Goal: Task Accomplishment & Management: Use online tool/utility

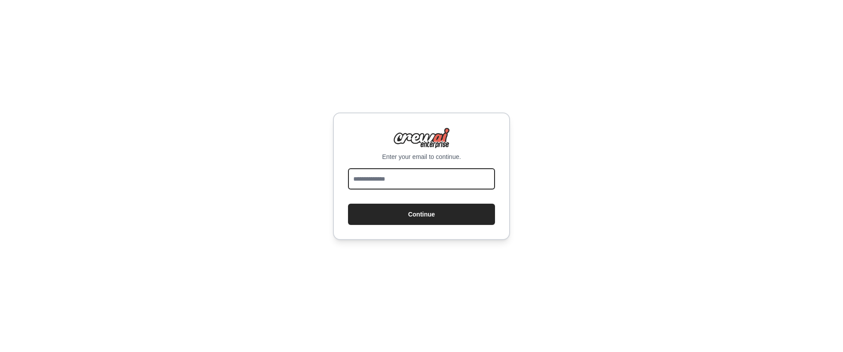
click at [398, 177] on input "email" at bounding box center [421, 178] width 147 height 21
type input "**********"
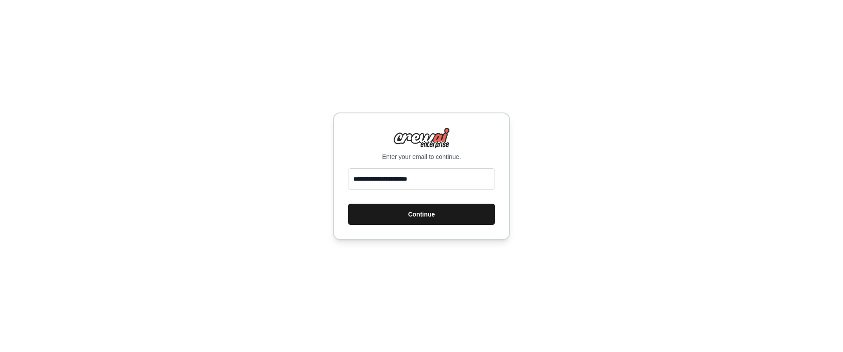
click at [403, 215] on button "Continue" at bounding box center [421, 214] width 147 height 21
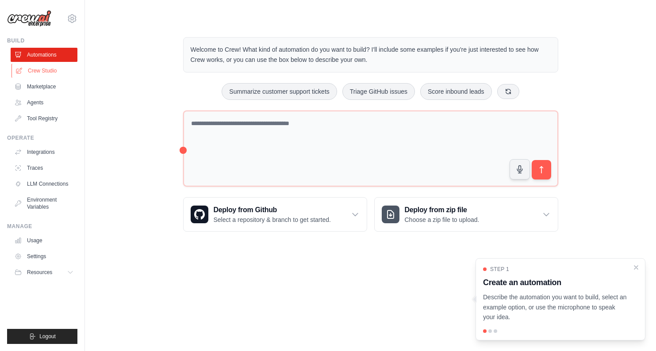
click at [37, 70] on link "Crew Studio" at bounding box center [45, 71] width 67 height 14
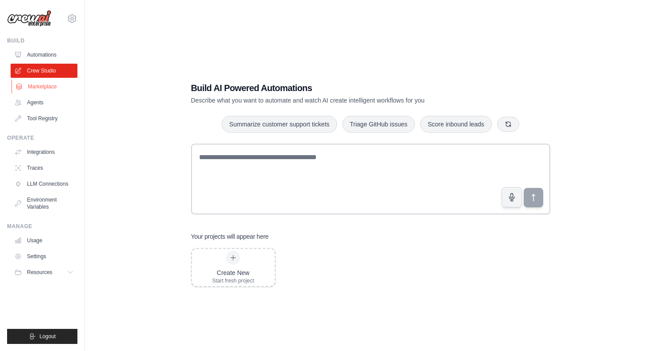
click at [36, 85] on link "Marketplace" at bounding box center [45, 87] width 67 height 14
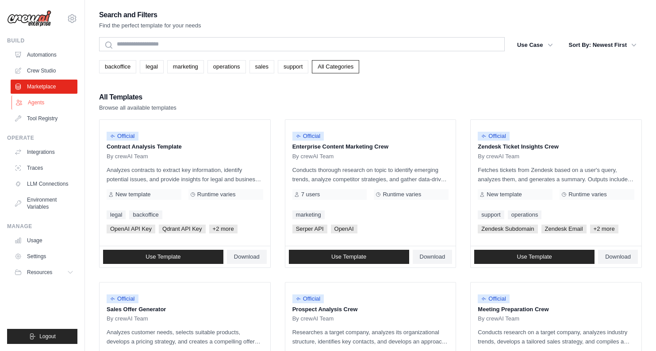
click at [40, 103] on link "Agents" at bounding box center [45, 103] width 67 height 14
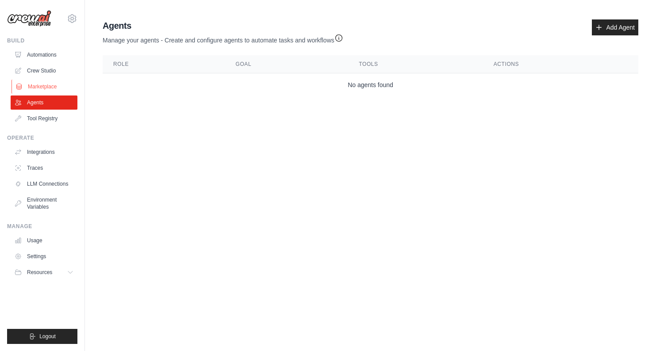
click at [41, 86] on link "Marketplace" at bounding box center [45, 87] width 67 height 14
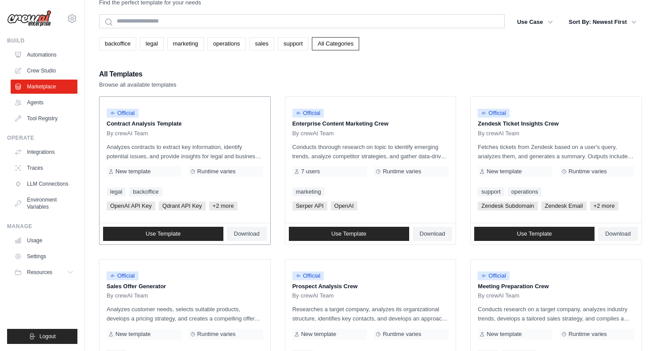
scroll to position [24, 0]
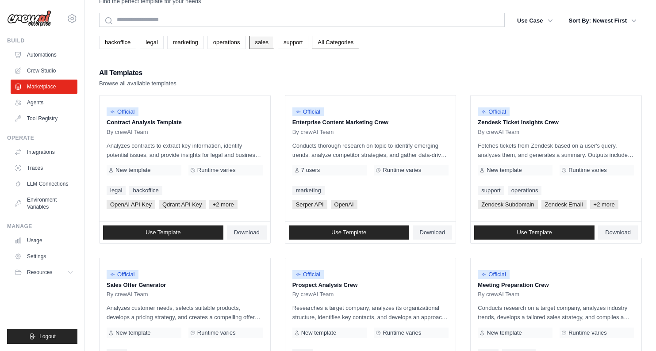
click at [273, 42] on link "sales" at bounding box center [262, 42] width 25 height 13
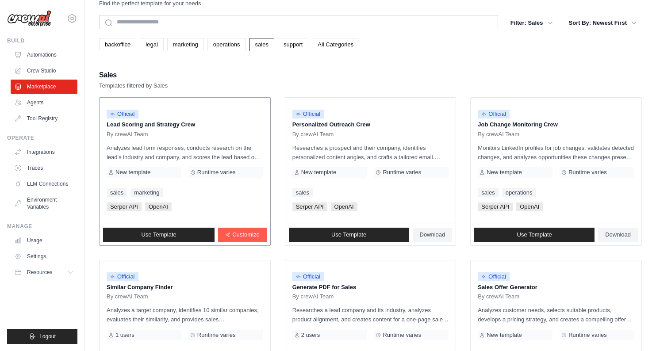
scroll to position [24, 0]
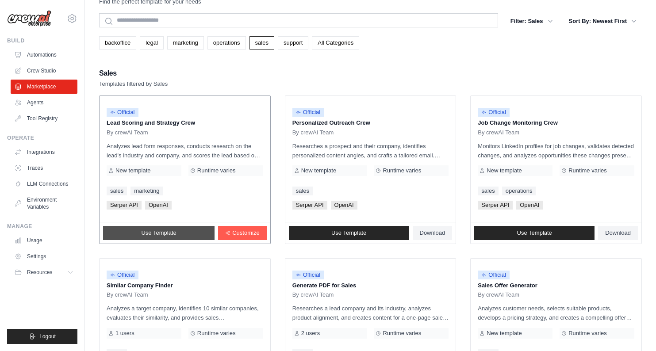
click at [179, 237] on link "Use Template" at bounding box center [159, 233] width 112 height 14
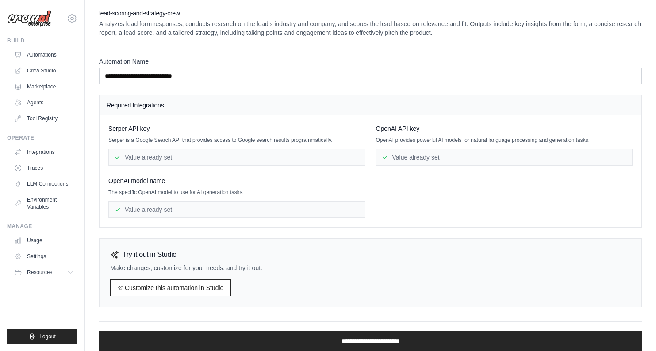
scroll to position [30, 0]
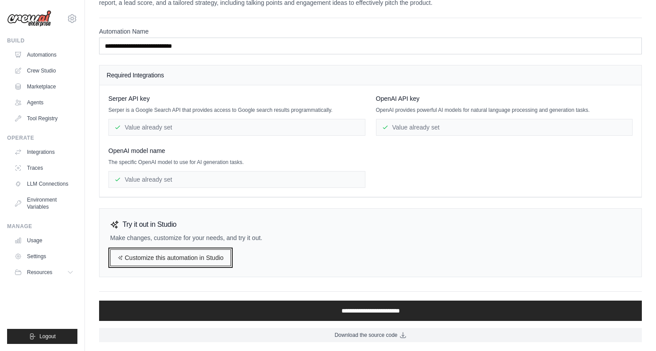
click at [214, 259] on link "Customize this automation in Studio" at bounding box center [170, 258] width 121 height 17
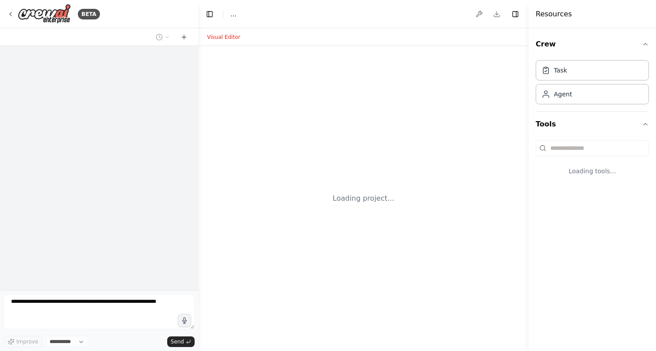
select select "****"
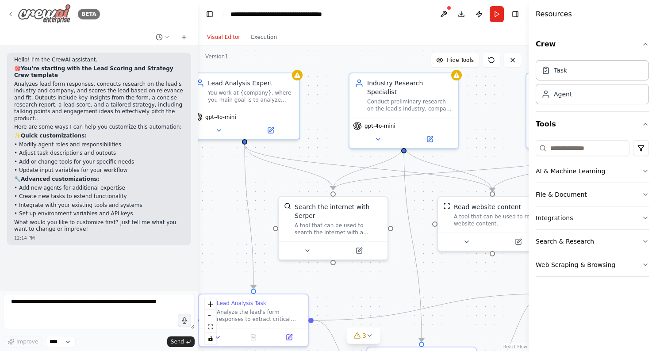
click at [11, 11] on icon at bounding box center [10, 14] width 7 height 7
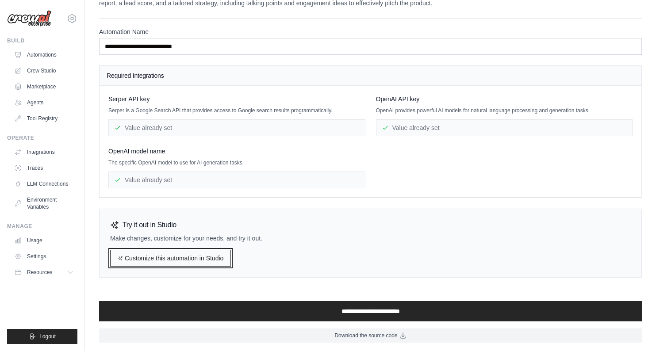
click at [179, 258] on link "Customize this automation in Studio" at bounding box center [170, 258] width 121 height 17
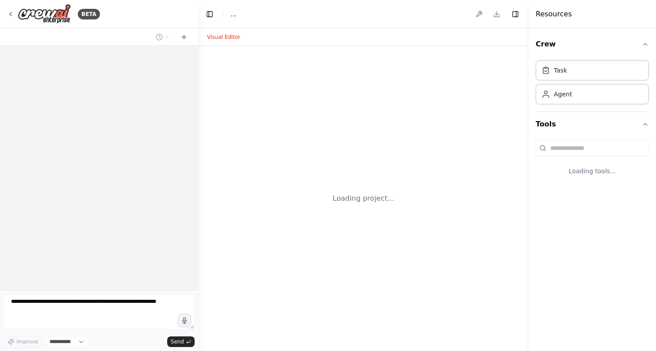
select select "****"
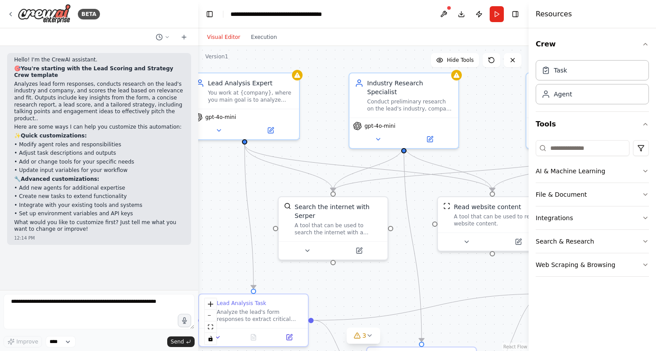
click at [265, 42] on div "Visual Editor Execution" at bounding box center [242, 37] width 81 height 18
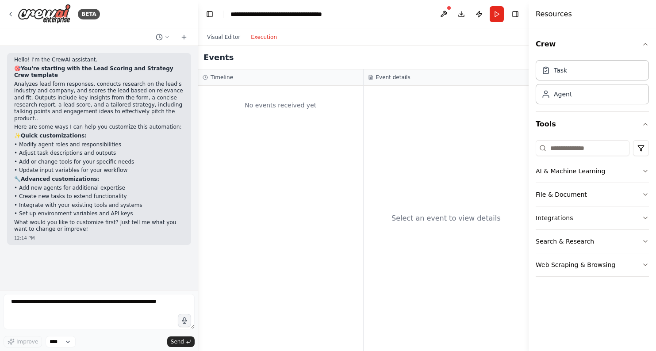
click at [266, 39] on button "Execution" at bounding box center [264, 37] width 37 height 11
click at [14, 16] on div "BETA" at bounding box center [53, 14] width 93 height 20
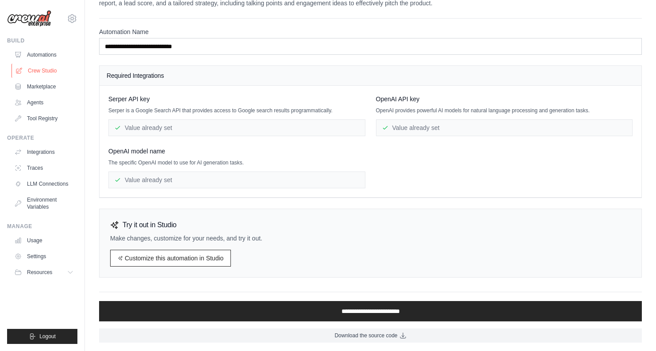
click at [35, 72] on link "Crew Studio" at bounding box center [45, 71] width 67 height 14
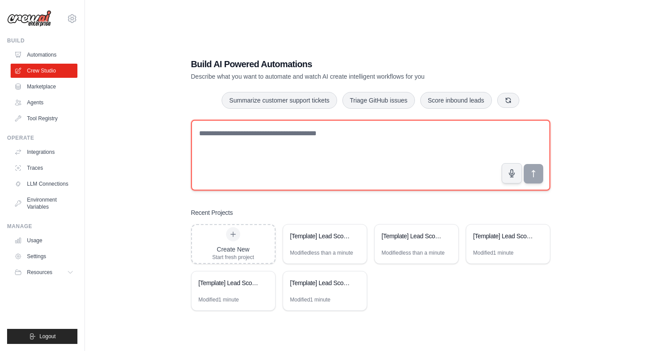
click at [220, 136] on textarea at bounding box center [370, 155] width 359 height 71
paste textarea "**********"
type textarea "**********"
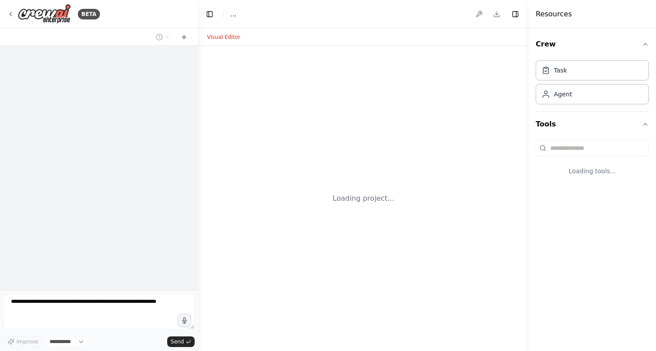
select select "****"
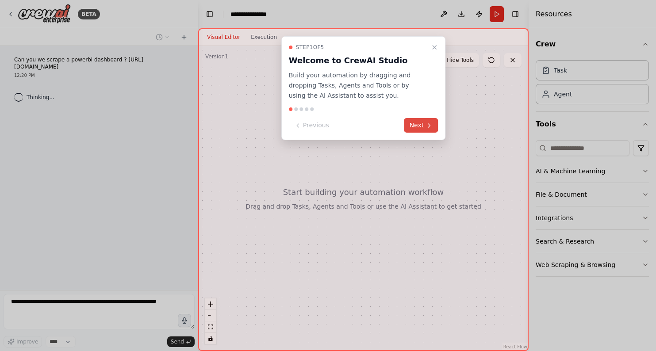
click at [425, 125] on button "Next" at bounding box center [422, 125] width 34 height 15
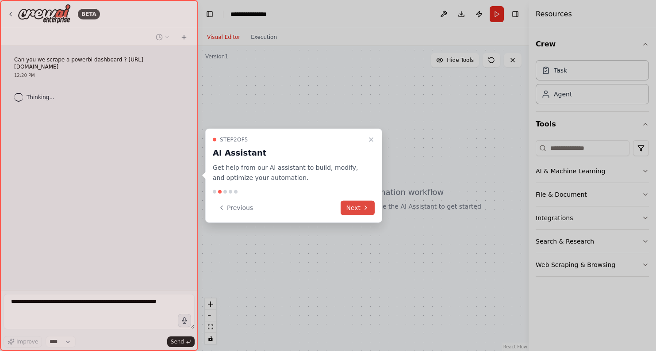
click at [365, 207] on icon at bounding box center [366, 207] width 7 height 7
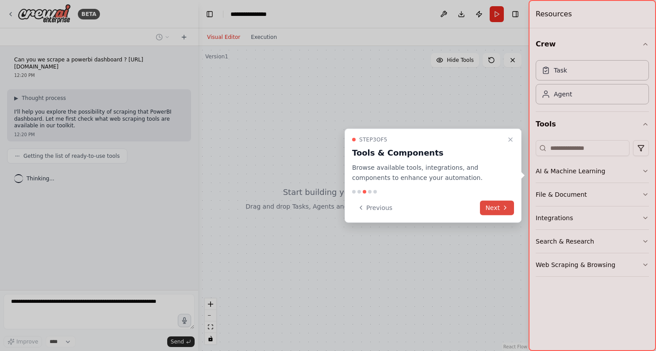
click at [494, 209] on button "Next" at bounding box center [497, 208] width 34 height 15
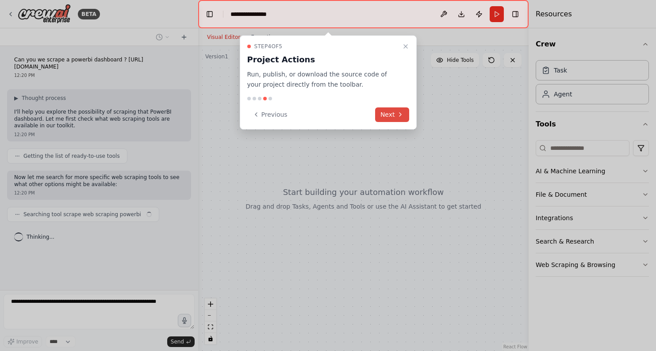
click at [396, 114] on button "Next" at bounding box center [392, 115] width 34 height 15
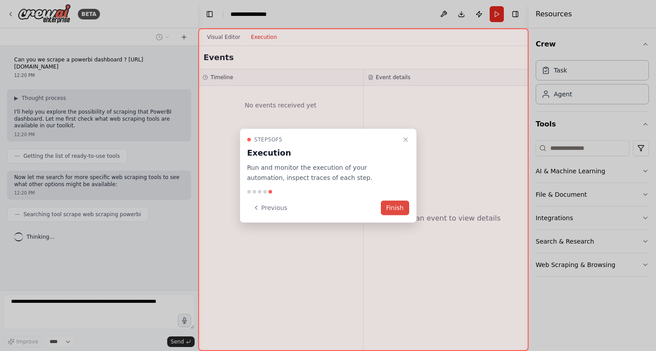
click at [398, 212] on button "Finish" at bounding box center [395, 208] width 28 height 15
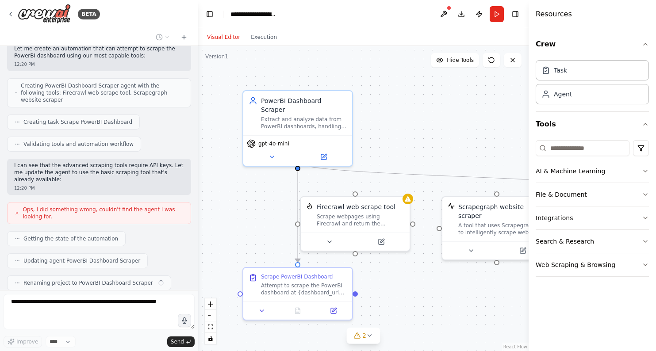
scroll to position [339, 0]
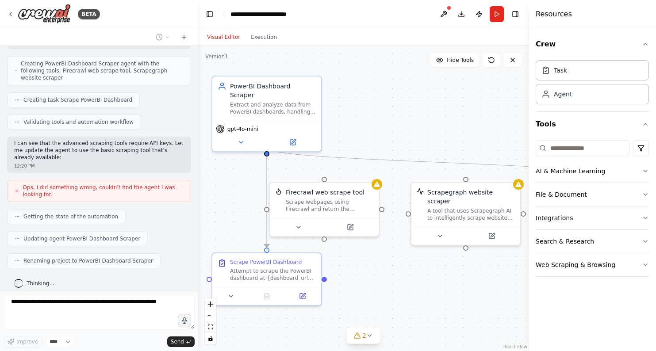
drag, startPoint x: 463, startPoint y: 143, endPoint x: 432, endPoint y: 128, distance: 34.3
click at [432, 128] on div ".deletable-edge-delete-btn { width: 20px; height: 20px; border: 0px solid #ffff…" at bounding box center [363, 198] width 331 height 305
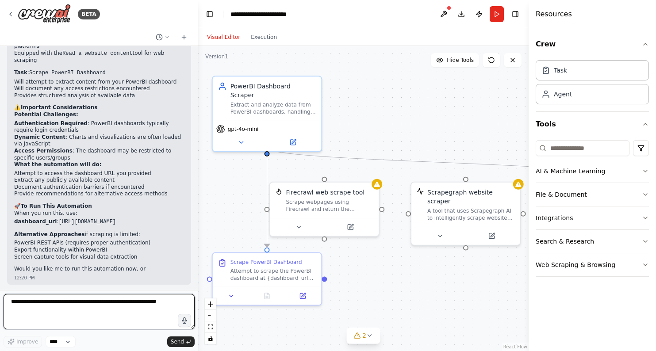
scroll to position [620, 0]
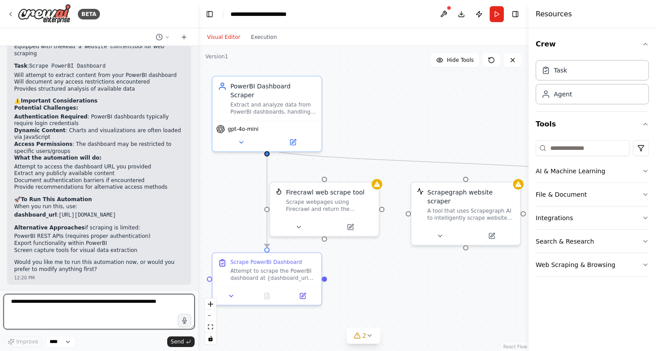
click at [73, 308] on textarea at bounding box center [99, 311] width 191 height 35
type textarea "**********"
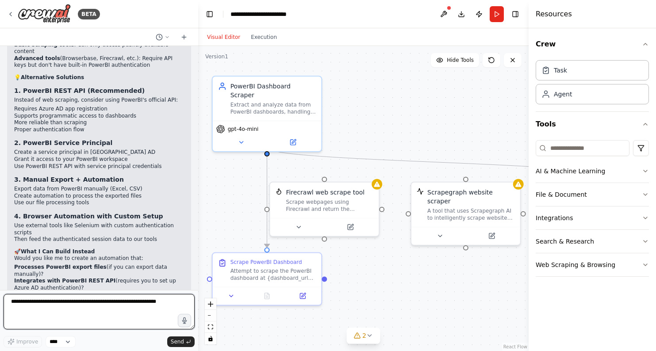
scroll to position [1224, 0]
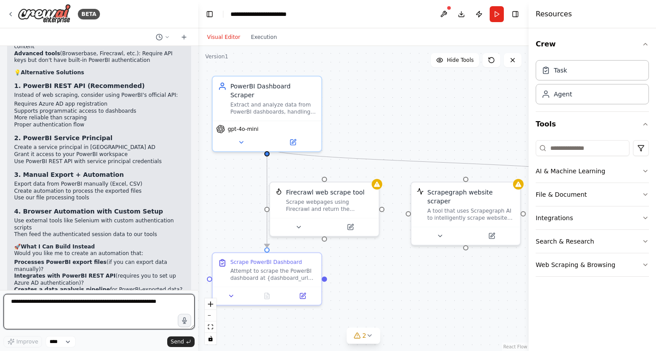
click at [60, 302] on textarea at bounding box center [99, 311] width 191 height 35
type textarea "**********"
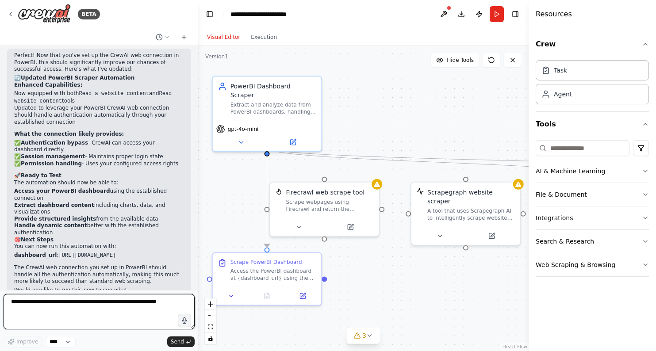
scroll to position [1879, 0]
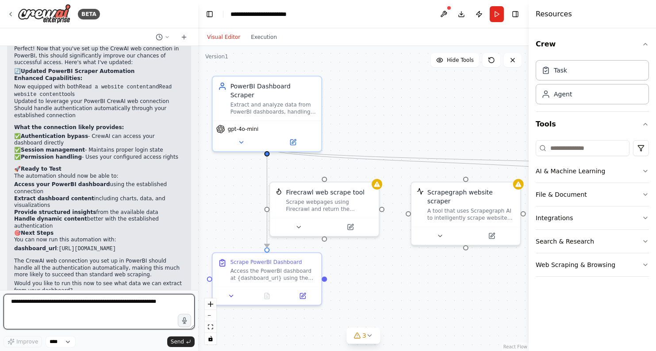
click at [124, 306] on textarea at bounding box center [99, 311] width 191 height 35
type textarea "**********"
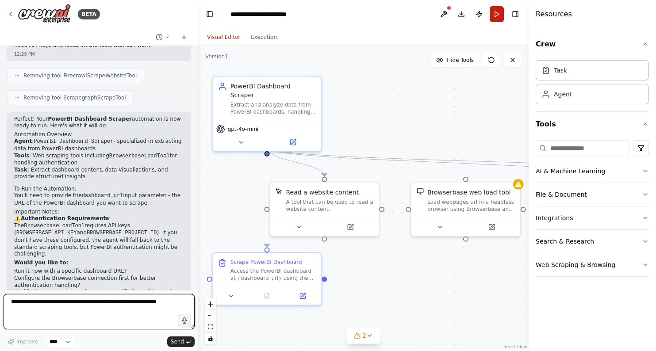
scroll to position [2465, 0]
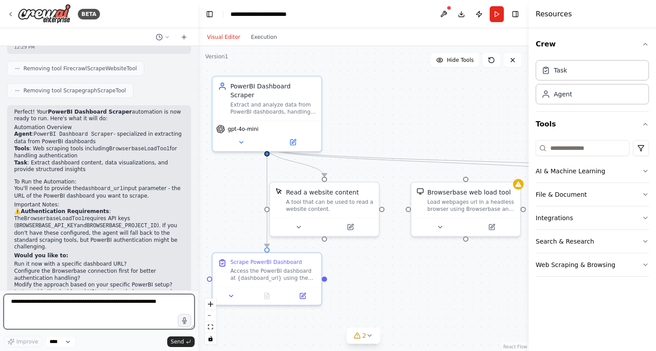
click at [124, 303] on textarea at bounding box center [99, 311] width 191 height 35
paste textarea "**********"
type textarea "**********"
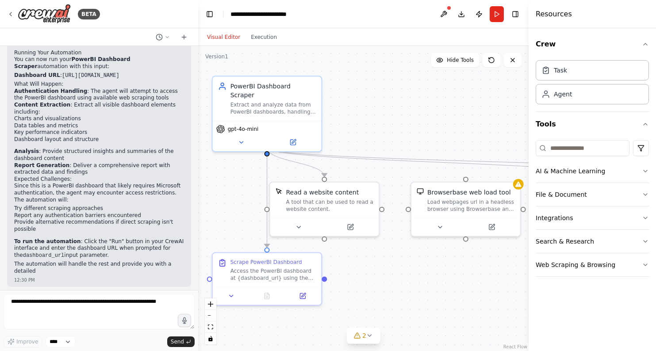
scroll to position [2809, 0]
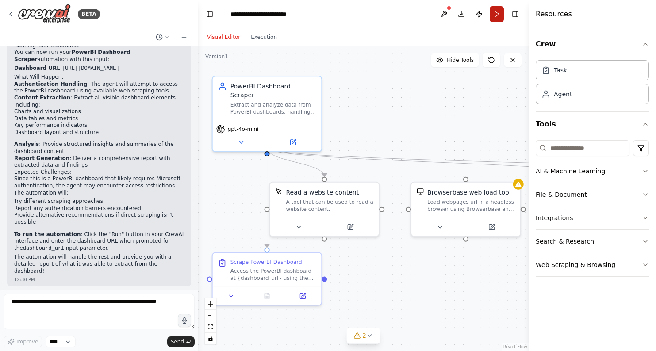
click at [499, 16] on button "Run" at bounding box center [497, 14] width 14 height 16
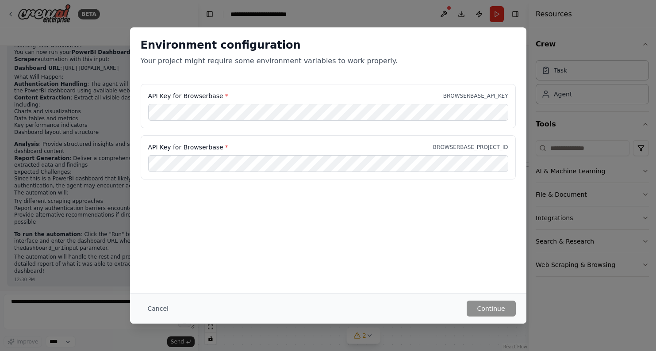
click at [160, 314] on button "Cancel" at bounding box center [158, 309] width 35 height 16
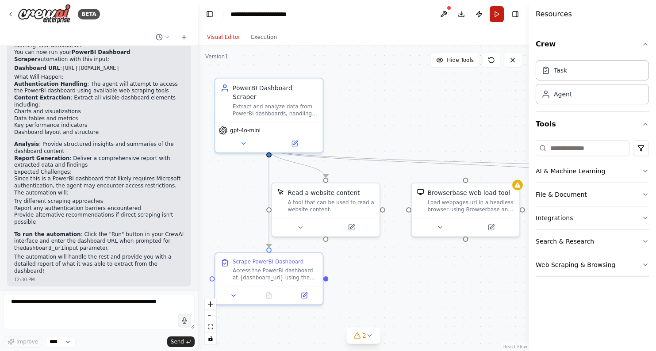
click at [498, 15] on button "Run" at bounding box center [497, 14] width 14 height 16
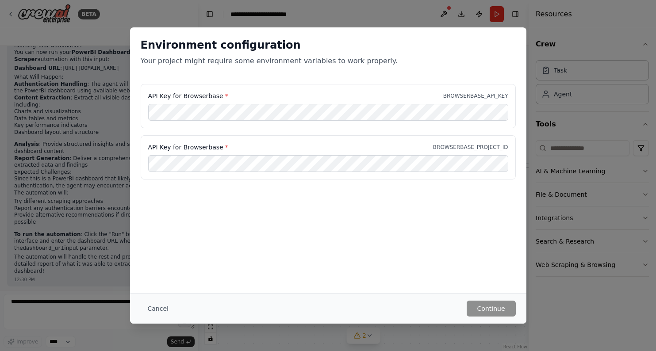
click at [155, 305] on button "Cancel" at bounding box center [158, 309] width 35 height 16
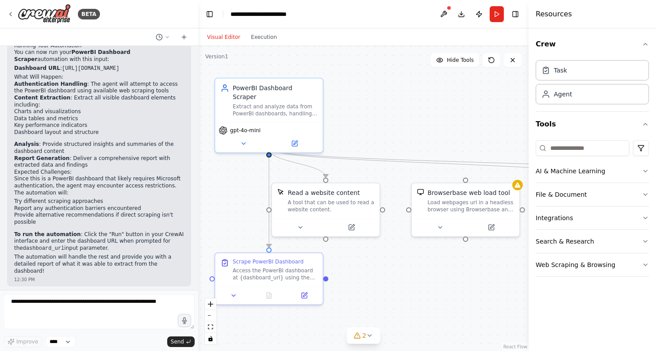
click at [268, 45] on div "Visual Editor Execution" at bounding box center [242, 37] width 81 height 18
click at [67, 310] on textarea at bounding box center [99, 311] width 191 height 35
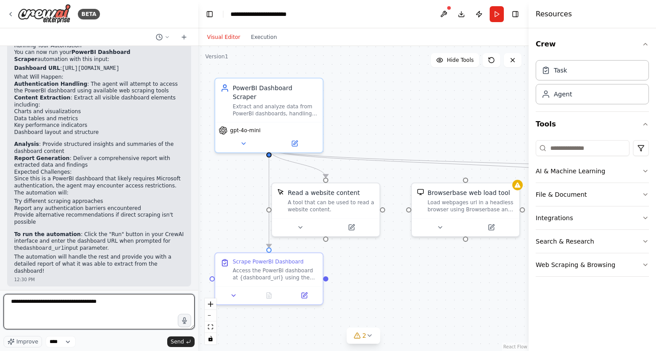
type textarea "**********"
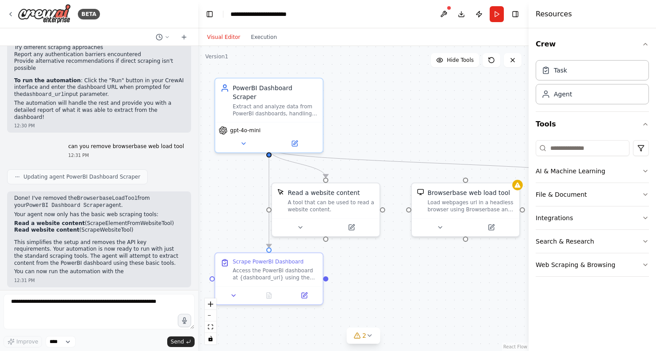
scroll to position [2970, 0]
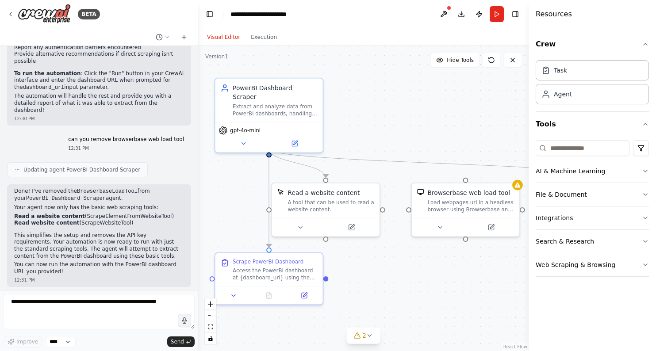
click at [500, 13] on button "Run" at bounding box center [497, 14] width 14 height 16
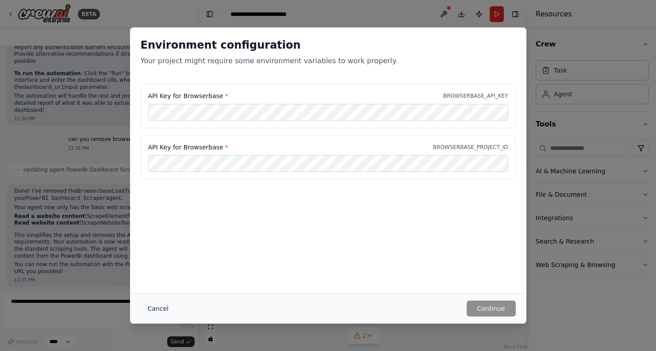
click at [163, 308] on button "Cancel" at bounding box center [158, 309] width 35 height 16
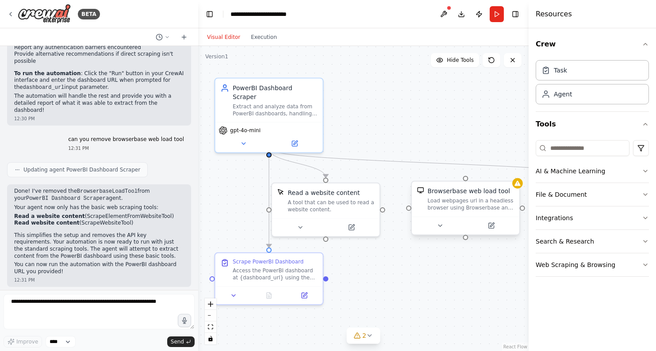
click at [482, 205] on div "Load webpages url in a headless browser using Browserbase and return the conten…" at bounding box center [471, 204] width 87 height 14
click at [512, 175] on icon at bounding box center [512, 172] width 5 height 5
click at [482, 171] on button "Confirm" at bounding box center [487, 173] width 31 height 11
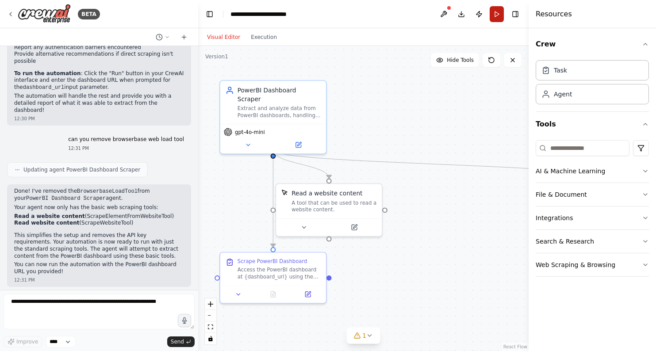
click at [491, 17] on button "Run" at bounding box center [497, 14] width 14 height 16
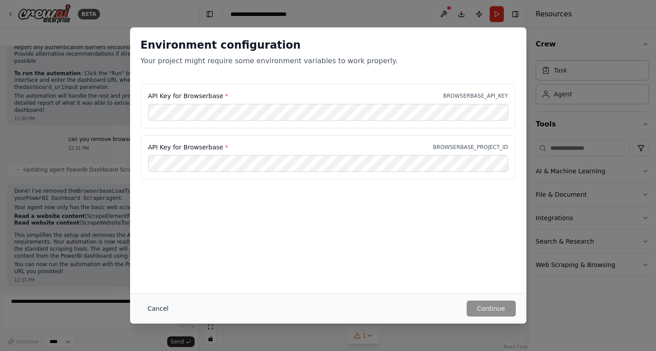
click at [150, 304] on button "Cancel" at bounding box center [158, 309] width 35 height 16
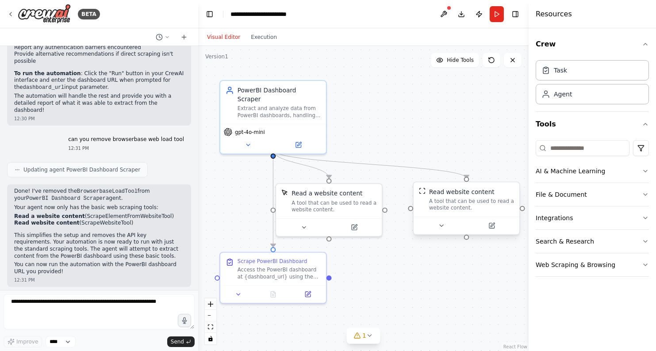
click at [499, 199] on div "A tool that can be used to read a website content." at bounding box center [471, 205] width 85 height 14
click at [513, 176] on button at bounding box center [513, 174] width 12 height 12
click at [487, 175] on button "Confirm" at bounding box center [487, 173] width 31 height 11
click at [492, 13] on button "Run" at bounding box center [497, 14] width 14 height 16
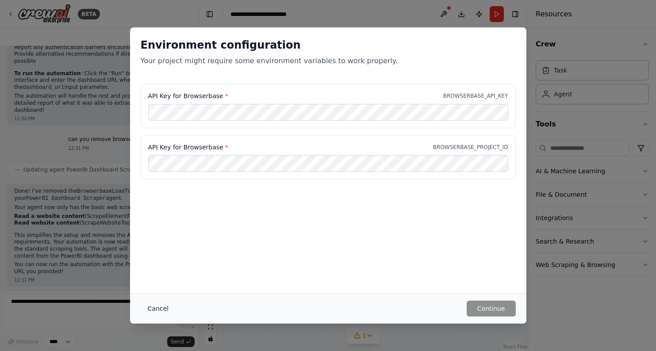
click at [161, 308] on button "Cancel" at bounding box center [158, 309] width 35 height 16
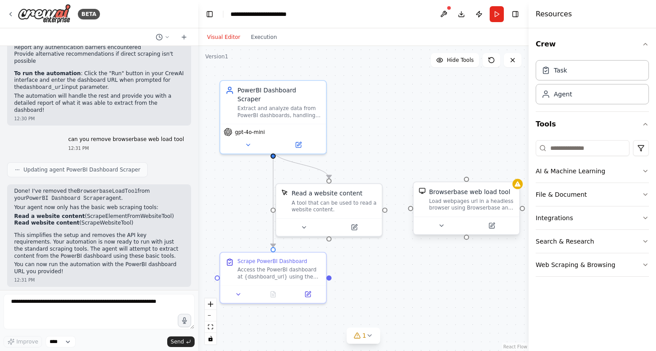
click at [479, 198] on div "Load webpages url in a headless browser using Browserbase and return the conten…" at bounding box center [471, 205] width 85 height 14
click at [516, 174] on icon at bounding box center [517, 173] width 4 height 5
click at [487, 174] on button "Confirm" at bounding box center [491, 173] width 31 height 11
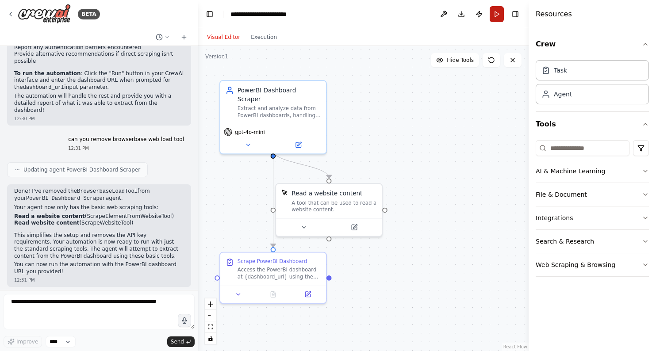
click at [495, 12] on button "Run" at bounding box center [497, 14] width 14 height 16
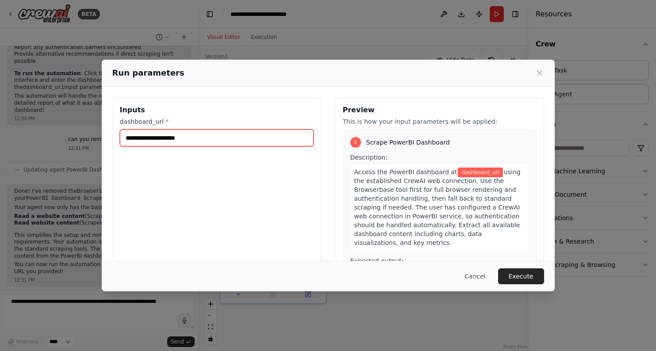
click at [196, 136] on input "dashboard_url *" at bounding box center [217, 138] width 194 height 17
paste input "**********"
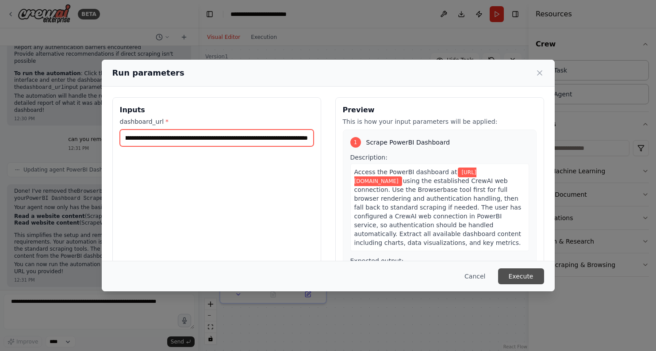
type input "**********"
click at [515, 276] on button "Execute" at bounding box center [521, 277] width 46 height 16
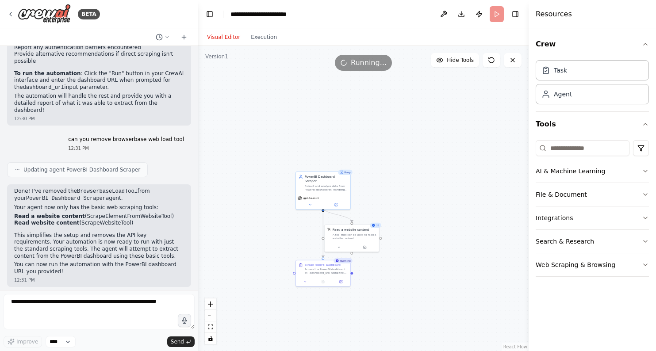
click at [390, 248] on div ".deletable-edge-delete-btn { width: 20px; height: 20px; border: 0px solid #ffff…" at bounding box center [363, 198] width 331 height 305
click at [207, 303] on button "zoom in" at bounding box center [211, 305] width 12 height 12
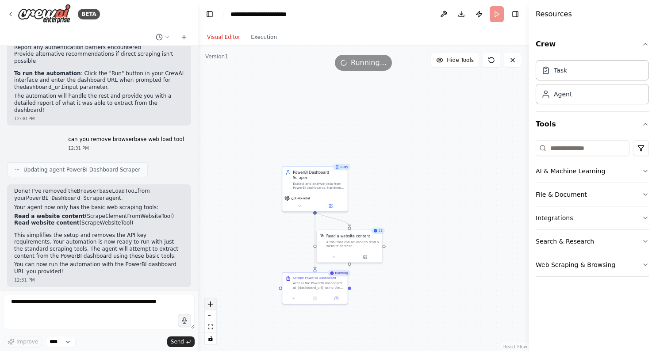
click at [207, 303] on button "zoom in" at bounding box center [211, 305] width 12 height 12
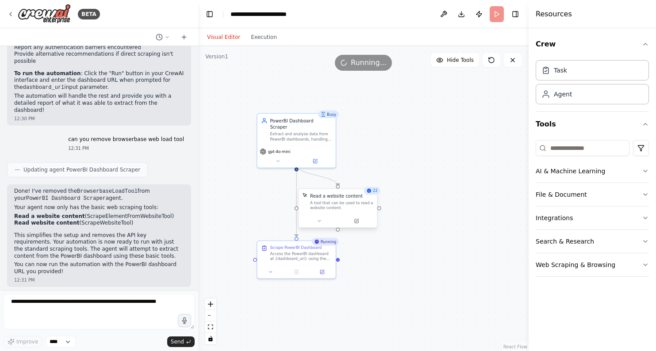
drag, startPoint x: 378, startPoint y: 201, endPoint x: 313, endPoint y: 208, distance: 65.9
click at [370, 154] on div ".deletable-edge-delete-btn { width: 20px; height: 20px; border: 0px solid #ffff…" at bounding box center [363, 198] width 331 height 305
click at [209, 303] on icon "zoom in" at bounding box center [210, 304] width 5 height 5
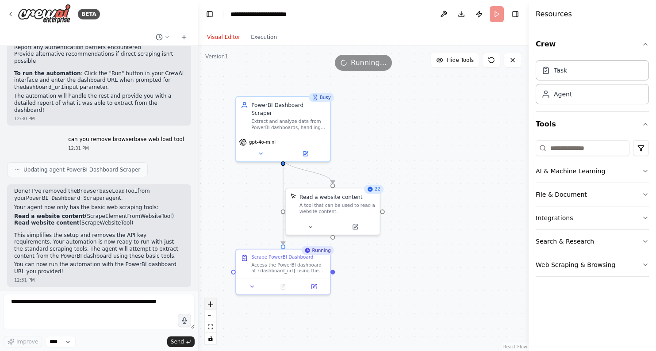
click at [209, 303] on icon "zoom in" at bounding box center [210, 304] width 5 height 5
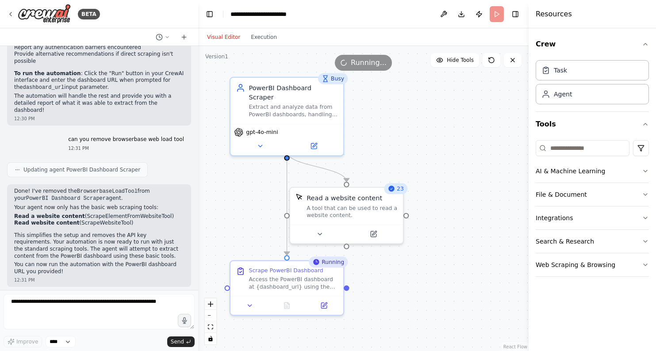
drag, startPoint x: 397, startPoint y: 276, endPoint x: 417, endPoint y: 277, distance: 20.0
click at [417, 277] on div ".deletable-edge-delete-btn { width: 20px; height: 20px; border: 0px solid #ffff…" at bounding box center [363, 198] width 331 height 305
click at [266, 36] on button "Execution" at bounding box center [264, 37] width 37 height 11
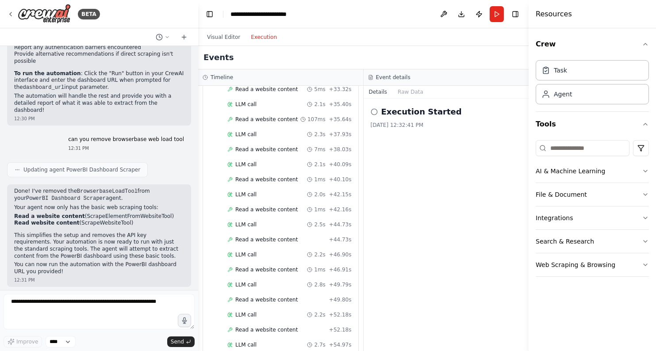
scroll to position [609, 0]
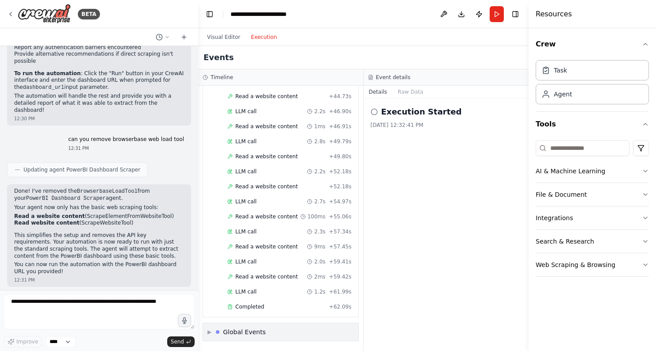
click at [294, 328] on div "▶ Global Events" at bounding box center [280, 333] width 155 height 18
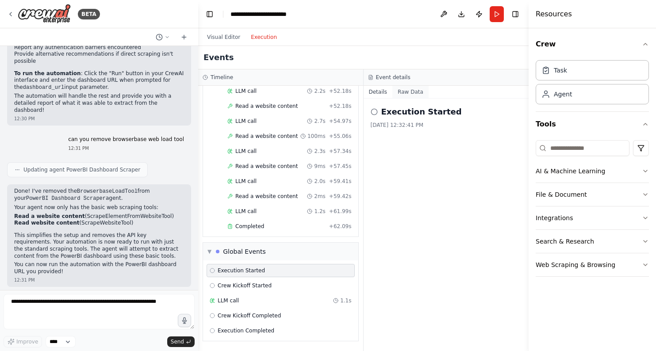
click at [411, 91] on button "Raw Data" at bounding box center [411, 92] width 36 height 12
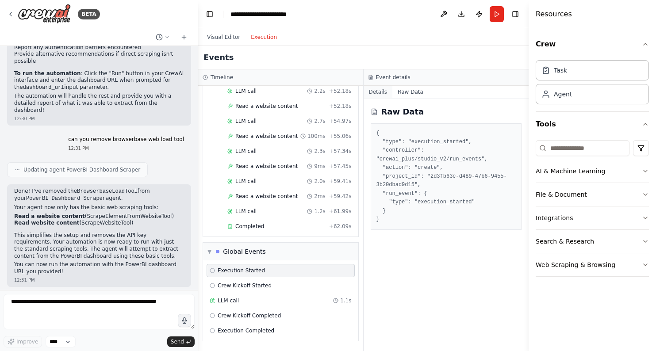
click at [377, 94] on button "Details" at bounding box center [378, 92] width 29 height 12
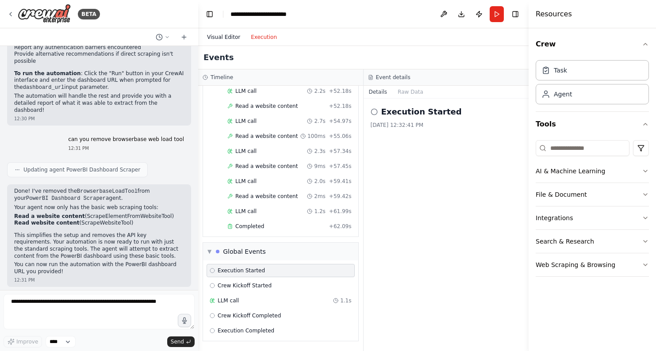
click at [228, 38] on button "Visual Editor" at bounding box center [224, 37] width 44 height 11
click at [256, 37] on button "Execution" at bounding box center [264, 37] width 37 height 11
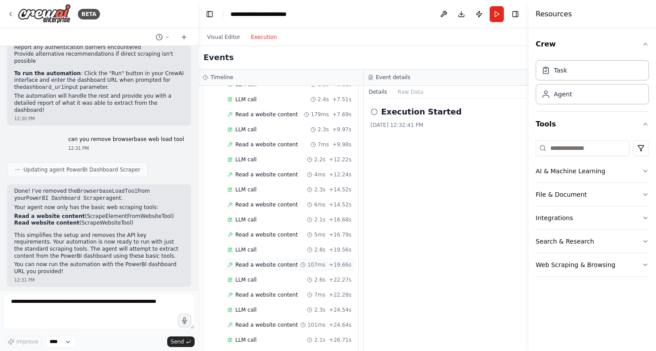
scroll to position [0, 0]
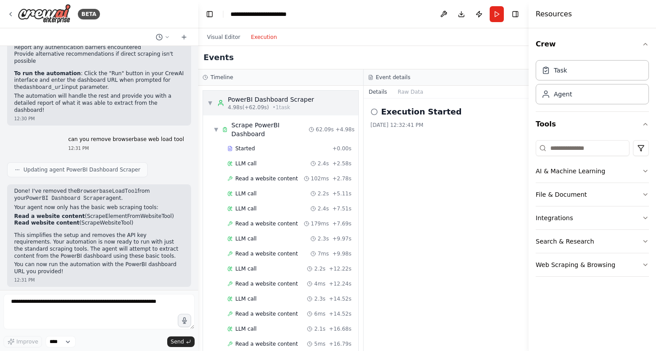
click at [211, 107] on div "▼ PowerBI Dashboard Scraper 4.98s (+62.09s) • 1 task" at bounding box center [261, 103] width 107 height 16
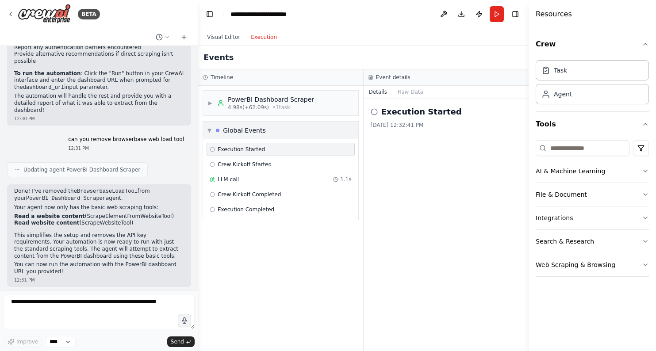
click at [212, 133] on div "▼ Global Events" at bounding box center [237, 130] width 58 height 9
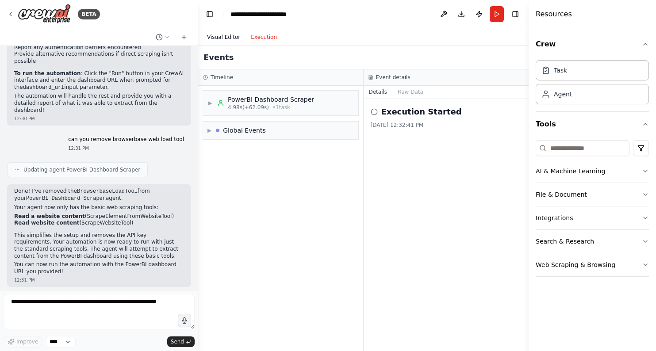
click at [232, 40] on button "Visual Editor" at bounding box center [224, 37] width 44 height 11
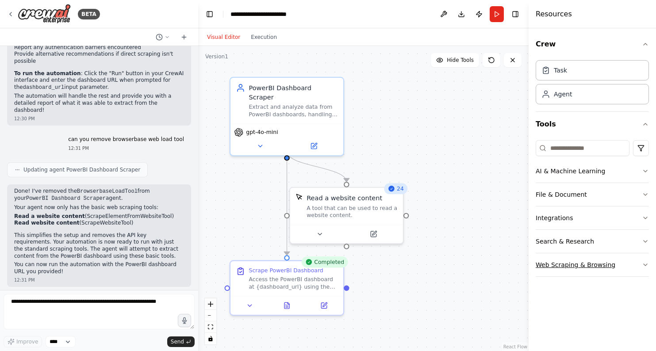
click at [646, 265] on icon "button" at bounding box center [646, 265] width 4 height 2
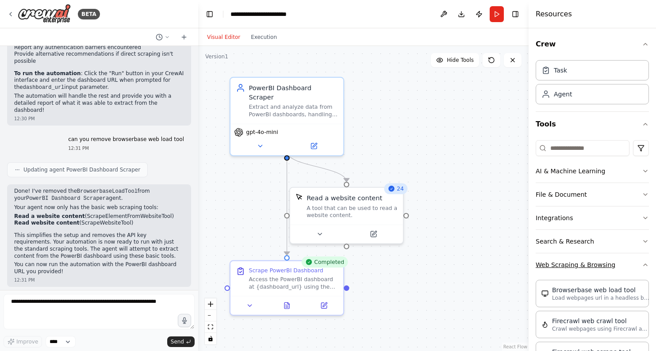
click at [642, 271] on button "Web Scraping & Browsing" at bounding box center [592, 265] width 113 height 23
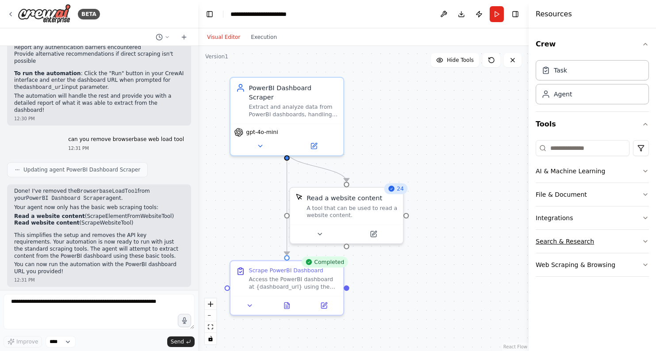
click at [642, 243] on icon "button" at bounding box center [645, 241] width 7 height 7
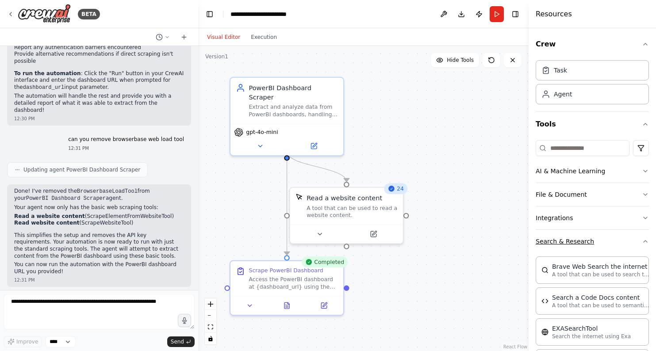
click at [642, 243] on icon "button" at bounding box center [645, 241] width 7 height 7
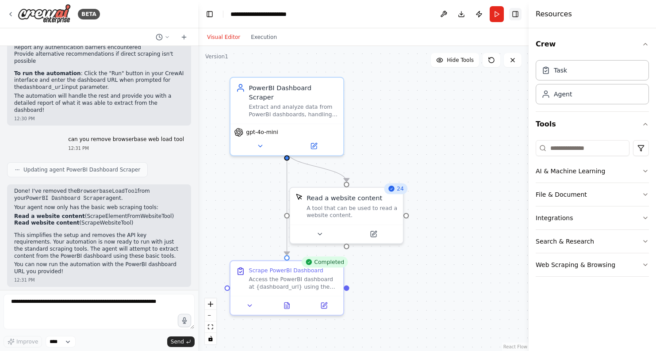
click at [513, 14] on button "Toggle Right Sidebar" at bounding box center [515, 14] width 12 height 12
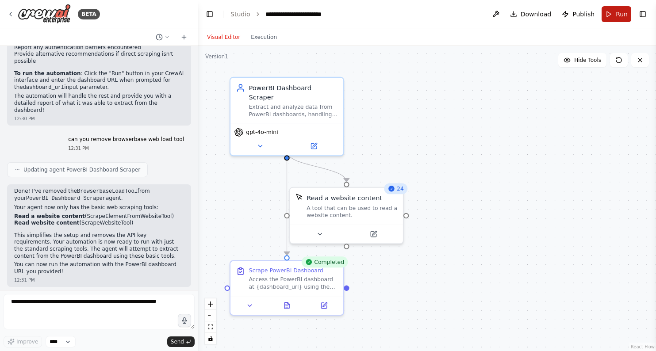
click at [620, 17] on span "Run" at bounding box center [622, 14] width 12 height 9
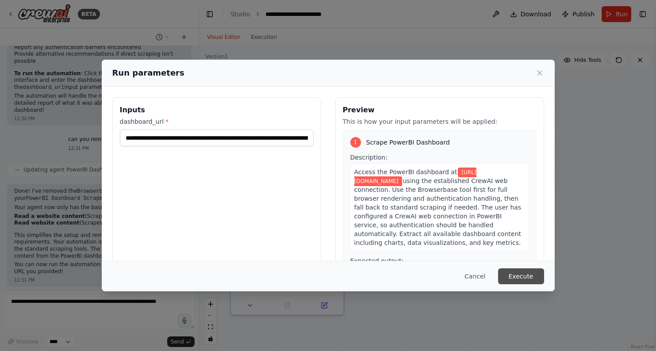
click at [524, 274] on button "Execute" at bounding box center [521, 277] width 46 height 16
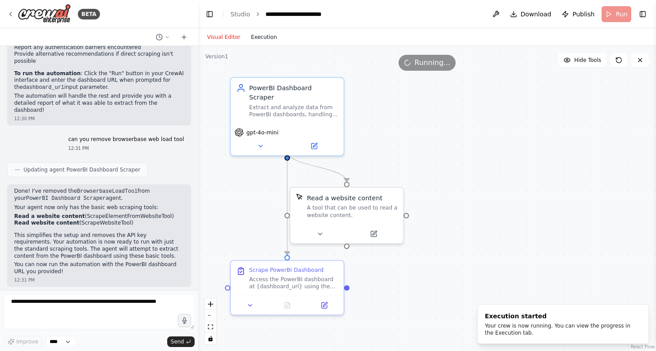
click at [265, 41] on button "Execution" at bounding box center [264, 37] width 37 height 11
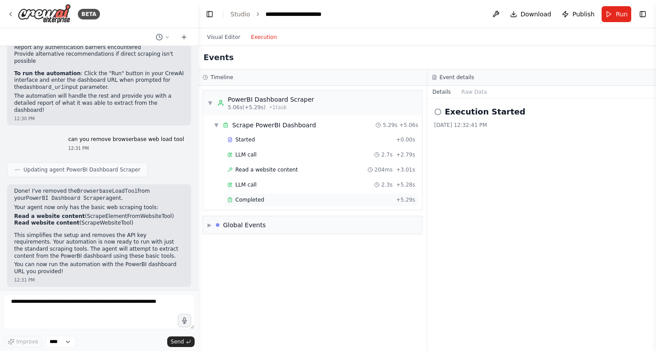
click at [261, 200] on span "Completed" at bounding box center [249, 200] width 29 height 7
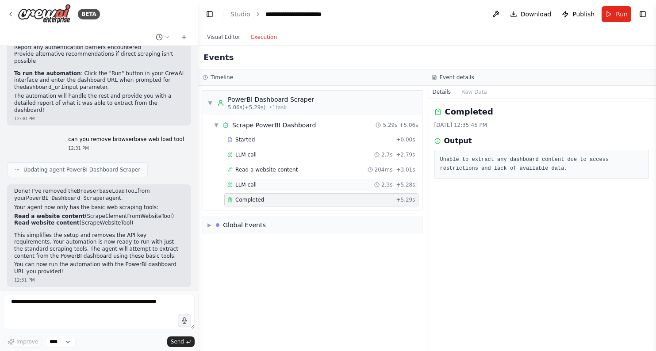
click at [264, 184] on div "LLM call 2.3s + 5.28s" at bounding box center [322, 184] width 188 height 7
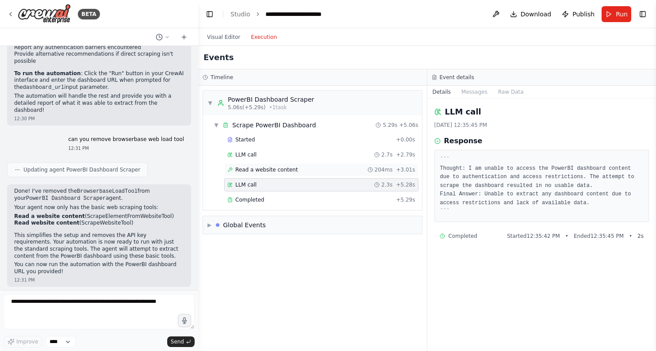
click at [267, 171] on span "Read a website content" at bounding box center [266, 169] width 62 height 7
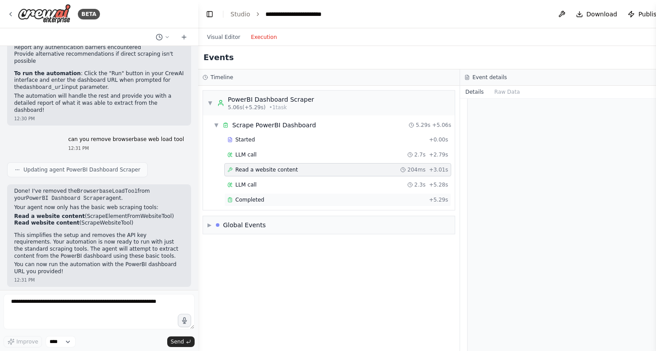
scroll to position [376, 0]
click at [216, 36] on button "Visual Editor" at bounding box center [224, 37] width 44 height 11
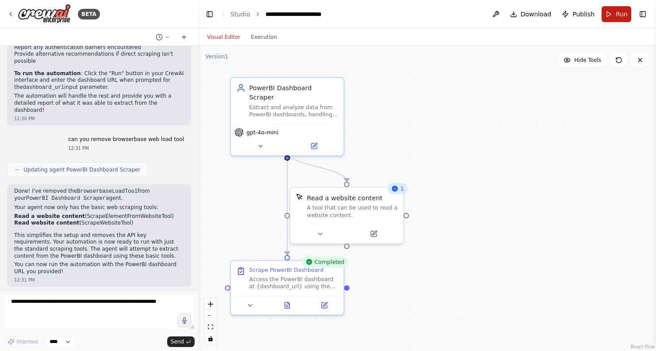
click at [619, 12] on span "Run" at bounding box center [622, 14] width 12 height 9
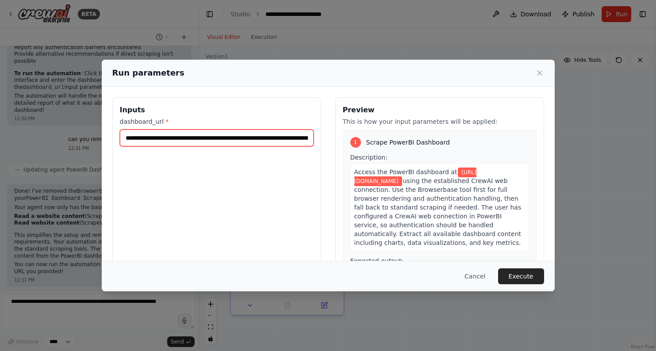
click at [227, 139] on input "**********" at bounding box center [217, 138] width 194 height 17
paste input "text"
type input "**********"
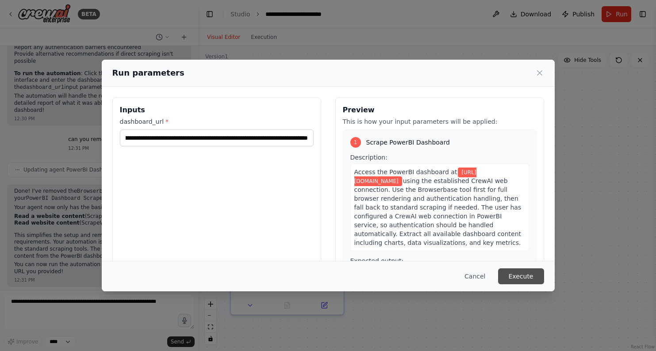
scroll to position [0, 0]
click at [521, 277] on button "Execute" at bounding box center [521, 277] width 46 height 16
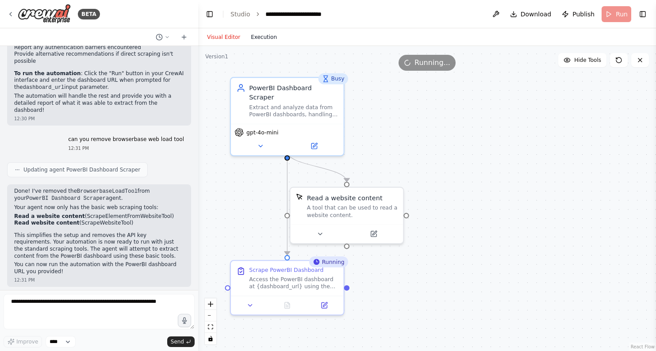
click at [254, 39] on button "Execution" at bounding box center [264, 37] width 37 height 11
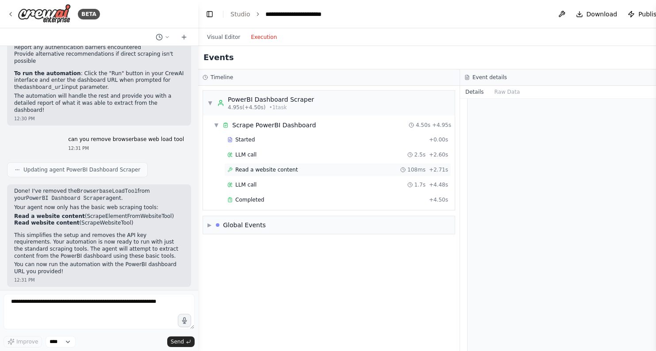
click at [295, 172] on div "Read a website content 108ms + 2.71s" at bounding box center [338, 169] width 221 height 7
click at [294, 187] on div "LLM call 1.7s + 4.48s" at bounding box center [338, 184] width 221 height 7
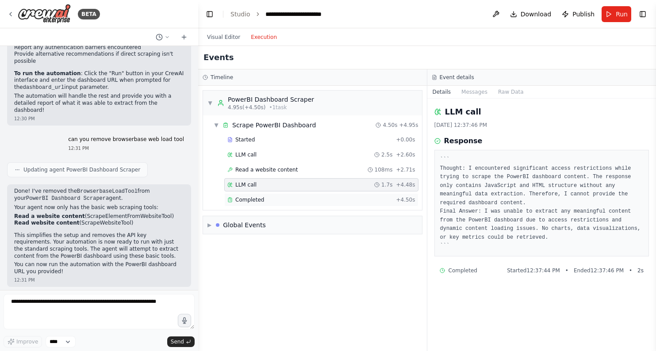
click at [295, 197] on div "Completed" at bounding box center [310, 200] width 165 height 7
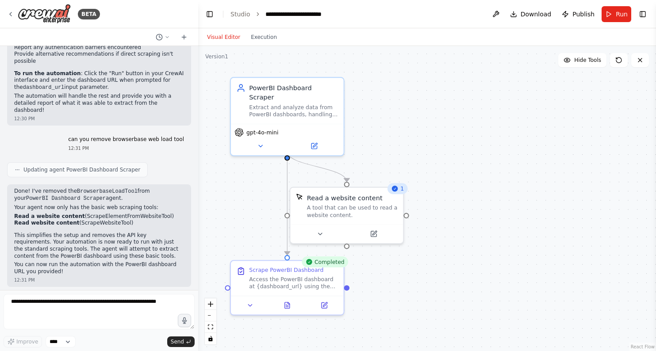
click at [228, 39] on button "Visual Editor" at bounding box center [224, 37] width 44 height 11
click at [607, 11] on button "Run" at bounding box center [617, 14] width 30 height 16
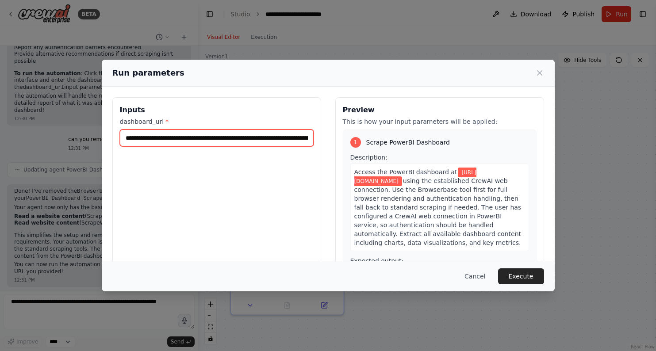
click at [216, 138] on input "**********" at bounding box center [217, 138] width 194 height 17
paste input "text"
type input "**********"
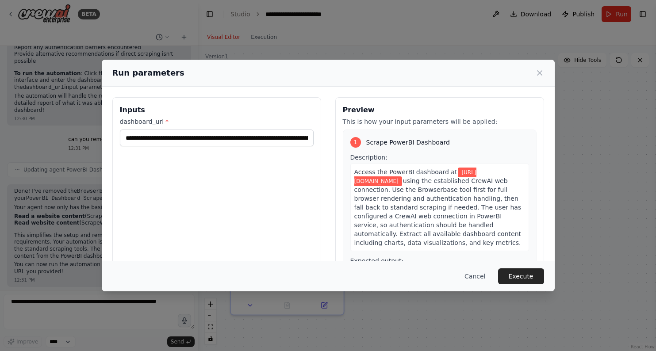
drag, startPoint x: 510, startPoint y: 273, endPoint x: 504, endPoint y: 269, distance: 7.5
click at [508, 271] on button "Execute" at bounding box center [521, 277] width 46 height 16
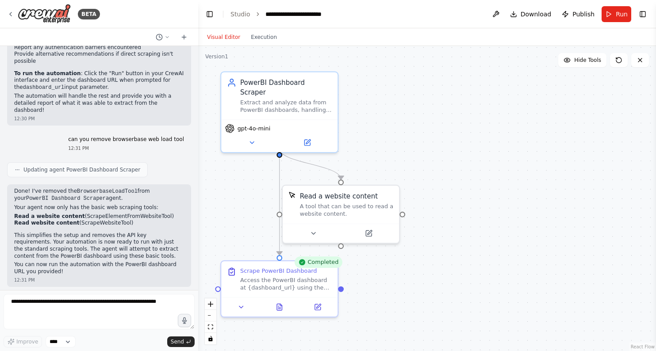
click at [262, 44] on div "Visual Editor Execution" at bounding box center [242, 37] width 81 height 18
click at [264, 41] on button "Execution" at bounding box center [264, 37] width 37 height 11
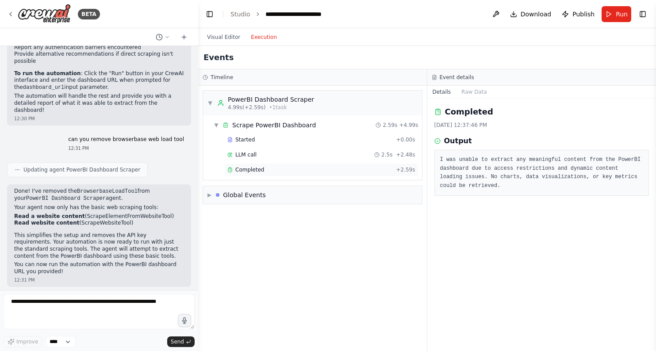
click at [290, 167] on div "Completed" at bounding box center [310, 169] width 165 height 7
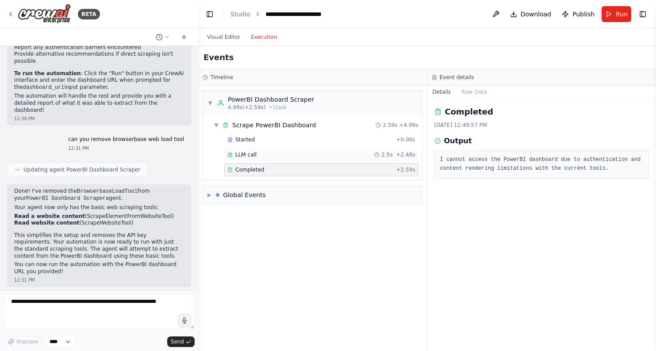
click at [291, 155] on div "LLM call 2.5s + 2.48s" at bounding box center [322, 154] width 188 height 7
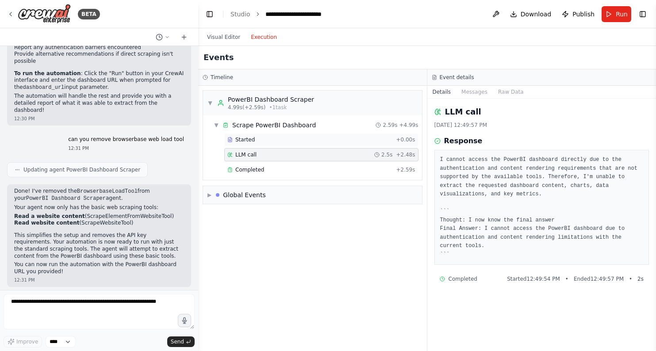
click at [289, 139] on div "Started" at bounding box center [310, 139] width 165 height 7
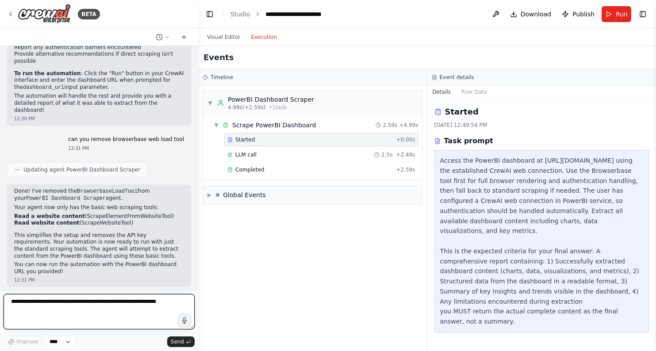
click at [120, 301] on textarea at bounding box center [99, 311] width 191 height 35
click at [221, 39] on button "Visual Editor" at bounding box center [224, 37] width 44 height 11
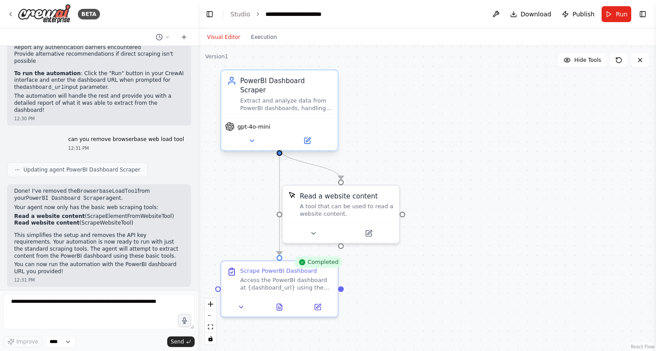
click at [266, 97] on div "Extract and analyze data from PowerBI dashboards, handling authentication chall…" at bounding box center [286, 104] width 92 height 15
click at [308, 138] on icon at bounding box center [308, 141] width 6 height 6
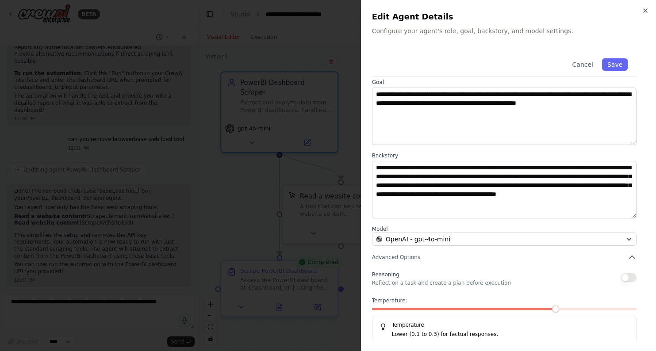
scroll to position [36, 0]
click at [439, 257] on button "Advanced Options" at bounding box center [504, 258] width 265 height 9
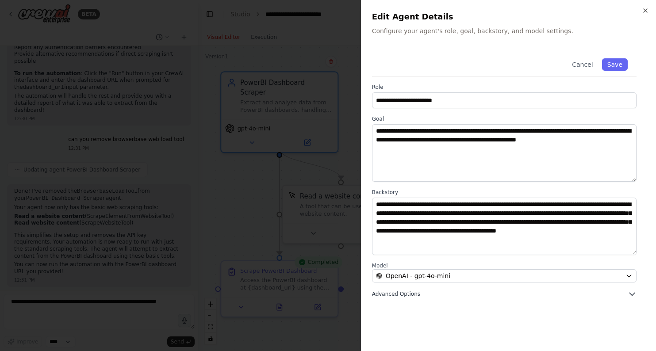
click at [472, 294] on button "Advanced Options" at bounding box center [504, 294] width 265 height 9
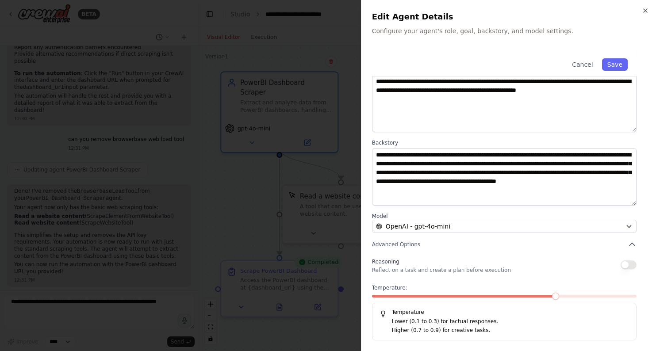
click at [640, 11] on h2 "Edit Agent Details" at bounding box center [509, 17] width 274 height 12
click at [643, 11] on icon "button" at bounding box center [645, 10] width 7 height 7
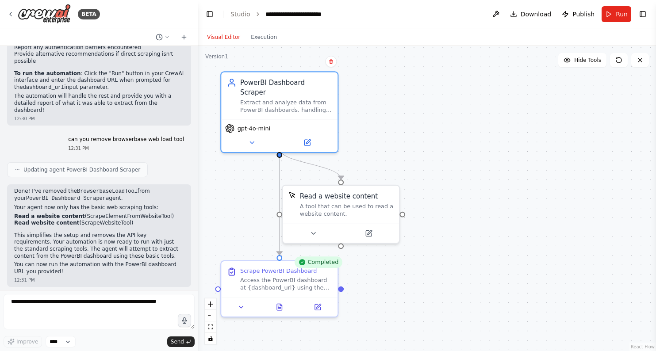
click at [511, 178] on div ".deletable-edge-delete-btn { width: 20px; height: 20px; border: 0px solid #ffff…" at bounding box center [427, 198] width 458 height 305
click at [270, 42] on div "Visual Editor Execution" at bounding box center [242, 37] width 81 height 18
click at [270, 40] on button "Execution" at bounding box center [264, 37] width 37 height 11
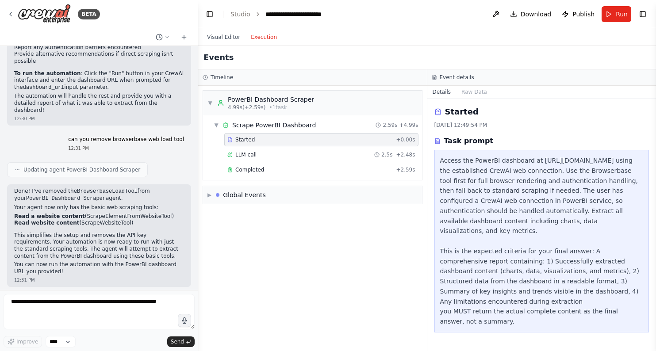
scroll to position [15, 0]
click at [211, 196] on span "▶" at bounding box center [210, 195] width 4 height 7
click at [211, 196] on span "▼" at bounding box center [210, 195] width 4 height 7
click at [251, 170] on span "Completed" at bounding box center [249, 169] width 29 height 7
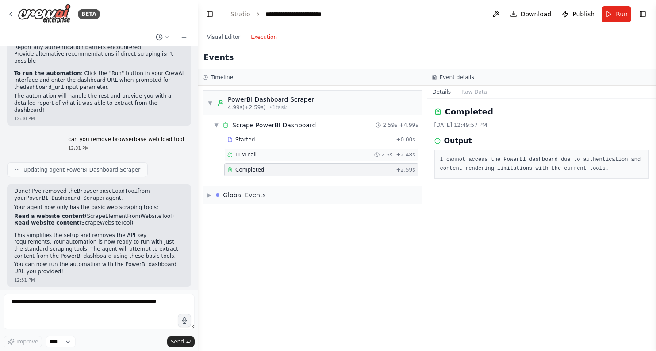
click at [253, 158] on div "LLM call 2.5s + 2.48s" at bounding box center [321, 154] width 194 height 13
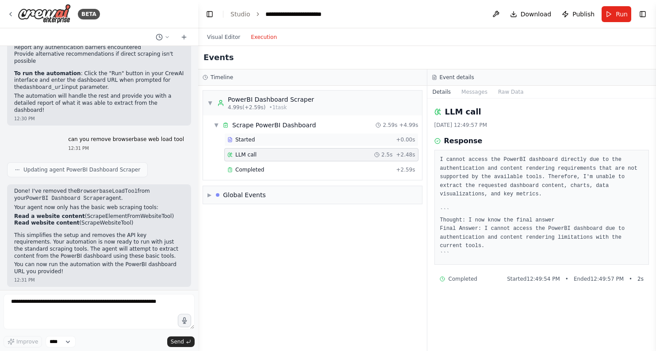
click at [249, 140] on span "Started" at bounding box center [244, 139] width 19 height 7
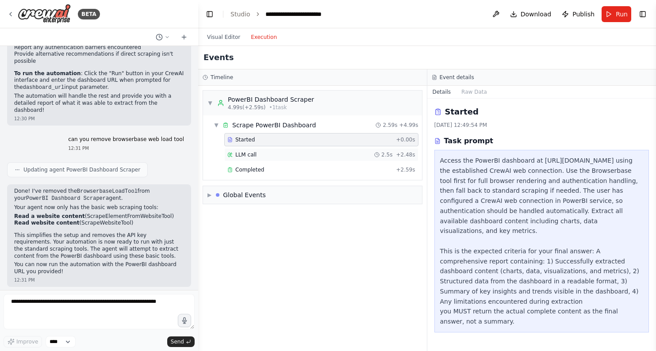
click at [247, 151] on span "LLM call" at bounding box center [245, 154] width 21 height 7
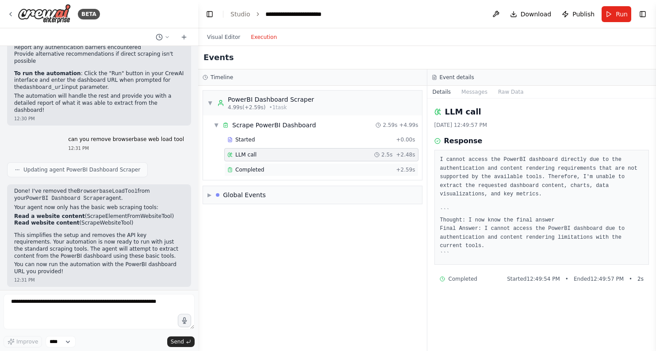
click at [245, 168] on span "Completed" at bounding box center [249, 169] width 29 height 7
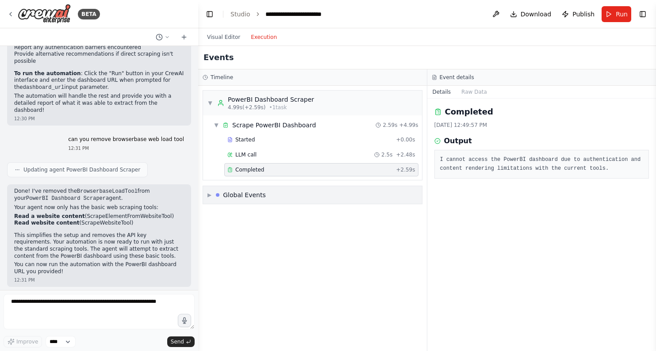
click at [242, 201] on div "▶ Global Events" at bounding box center [312, 195] width 219 height 18
click at [243, 199] on div "Global Events" at bounding box center [244, 195] width 43 height 9
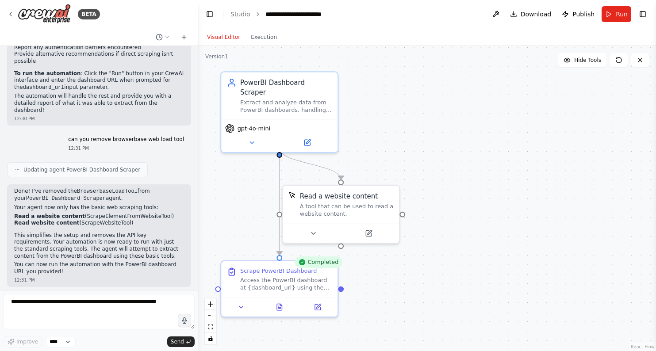
click at [226, 36] on button "Visual Editor" at bounding box center [224, 37] width 44 height 11
click at [77, 306] on textarea at bounding box center [99, 311] width 191 height 35
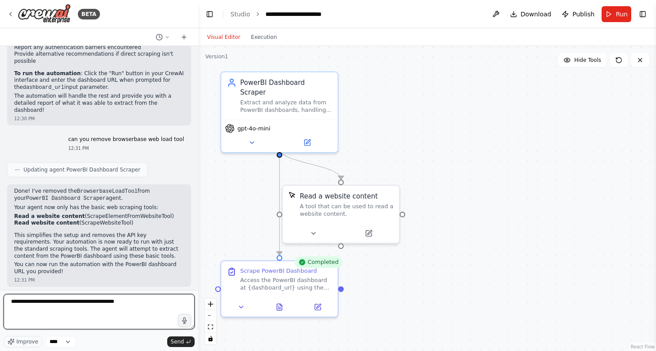
type textarea "**********"
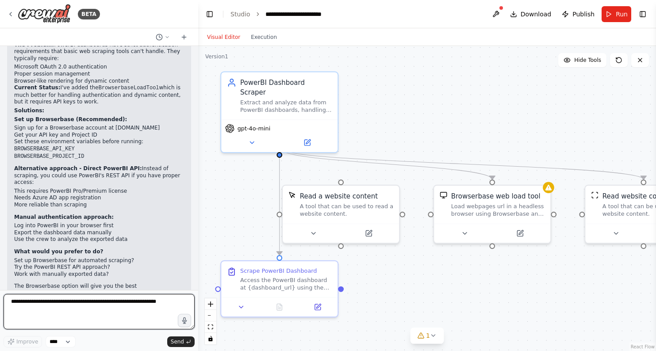
scroll to position [3549, 0]
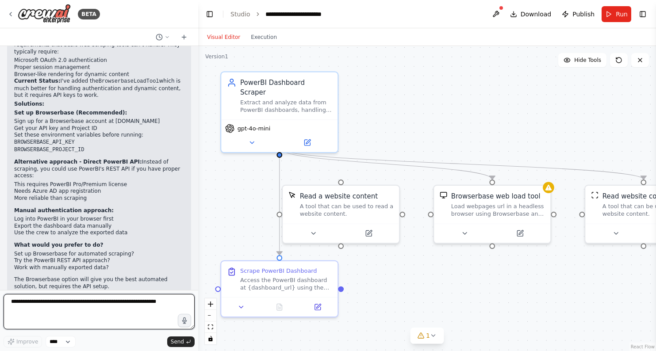
click at [47, 305] on textarea at bounding box center [99, 311] width 191 height 35
type textarea "**********"
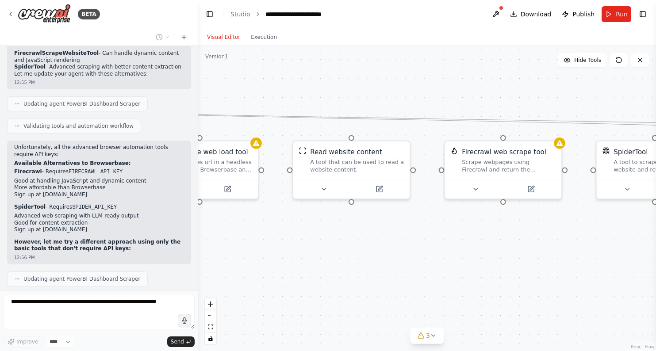
scroll to position [3962, 0]
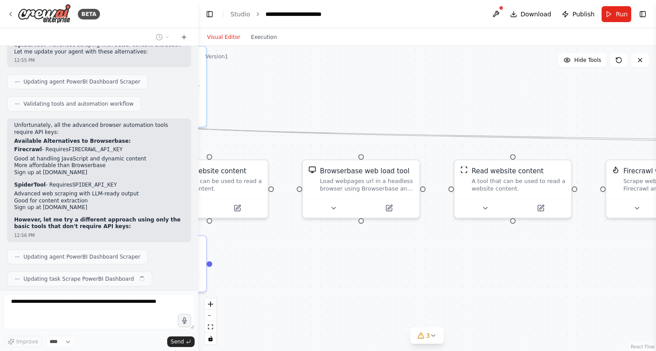
drag, startPoint x: 492, startPoint y: 115, endPoint x: 363, endPoint y: 93, distance: 131.1
click at [362, 90] on div ".deletable-edge-delete-btn { width: 20px; height: 20px; border: 0px solid #ffff…" at bounding box center [427, 198] width 458 height 305
click at [388, 183] on div "Load webpages url in a headless browser using Browserbase and return the conten…" at bounding box center [367, 183] width 94 height 15
click at [412, 154] on button at bounding box center [414, 150] width 12 height 12
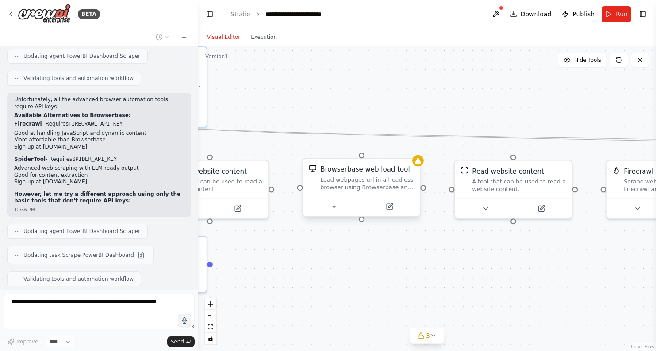
click at [387, 167] on div "Browserbase web load tool" at bounding box center [364, 169] width 89 height 9
click at [411, 154] on button at bounding box center [414, 150] width 12 height 12
click at [384, 148] on button "Confirm" at bounding box center [388, 150] width 31 height 11
click at [380, 152] on button "Confirm" at bounding box center [387, 150] width 31 height 11
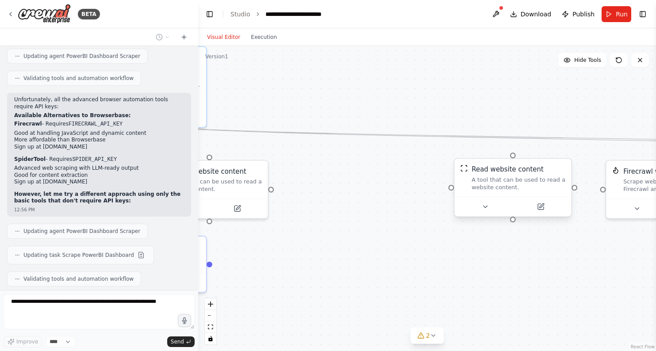
click at [509, 180] on div "A tool that can be used to read a website content." at bounding box center [519, 183] width 94 height 15
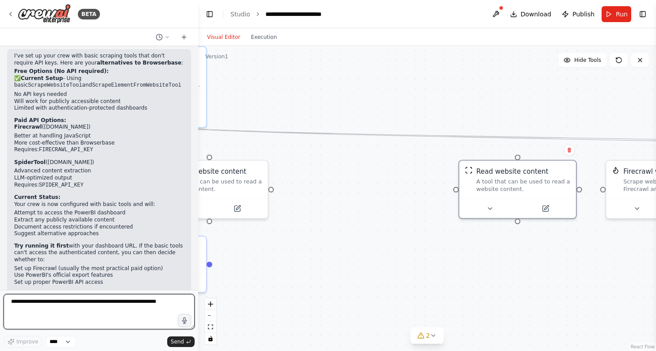
scroll to position [4239, 0]
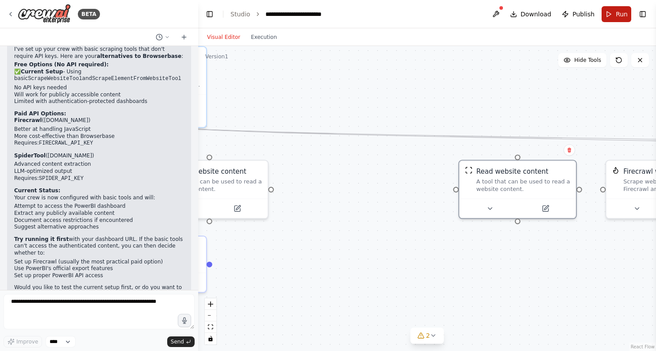
click at [612, 13] on button "Run" at bounding box center [617, 14] width 30 height 16
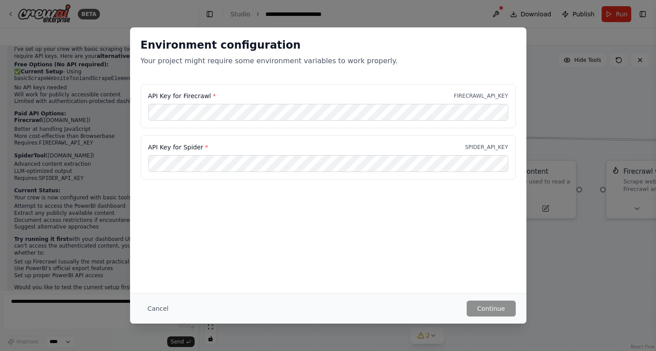
drag, startPoint x: 158, startPoint y: 307, endPoint x: 203, endPoint y: 286, distance: 48.7
click at [158, 307] on button "Cancel" at bounding box center [158, 309] width 35 height 16
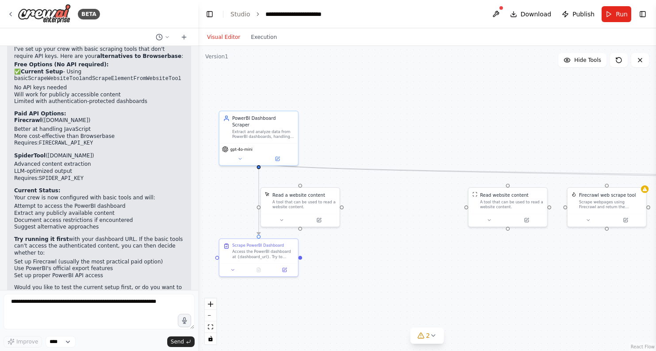
drag, startPoint x: 323, startPoint y: 142, endPoint x: 352, endPoint y: 118, distance: 37.4
click at [352, 118] on div ".deletable-edge-delete-btn { width: 20px; height: 20px; border: 0px solid #ffff…" at bounding box center [427, 198] width 458 height 305
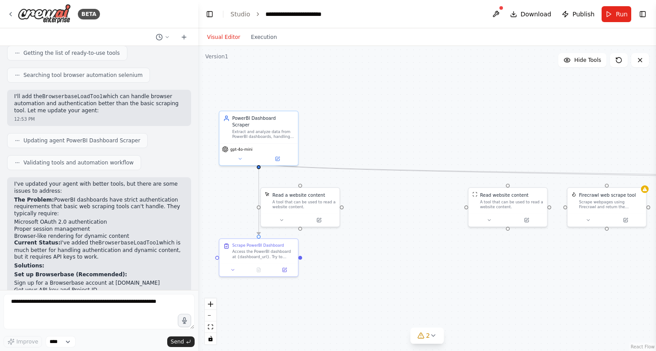
scroll to position [3387, 0]
